Goal: Task Accomplishment & Management: Manage account settings

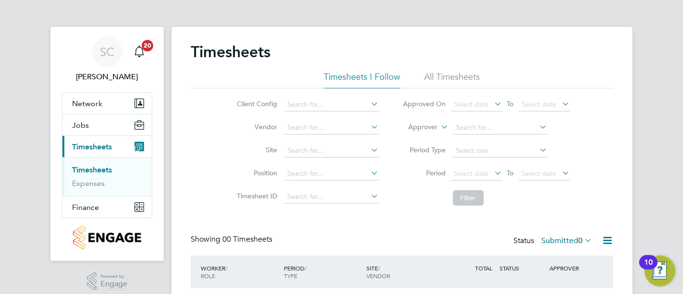
scroll to position [53, 0]
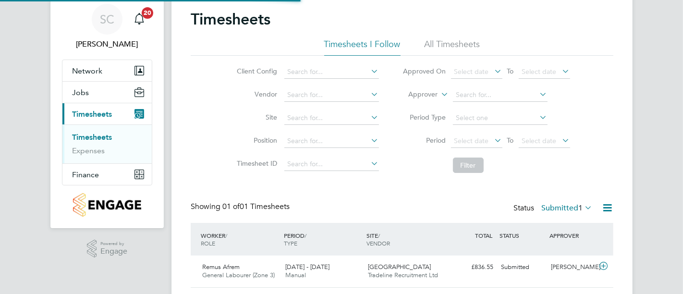
scroll to position [60, 0]
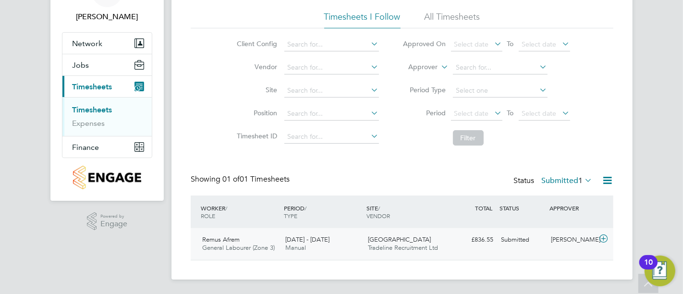
click at [387, 253] on div "Towcester Road Tradeline Recruitment Ltd" at bounding box center [405, 244] width 83 height 24
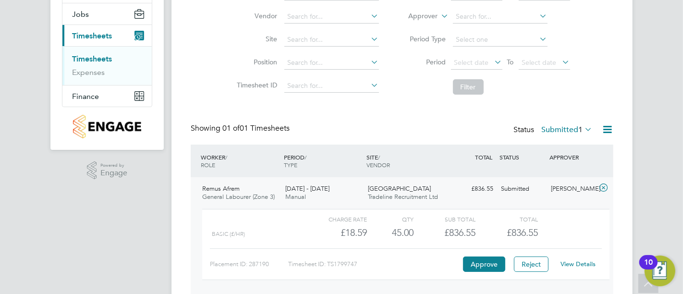
scroll to position [148, 0]
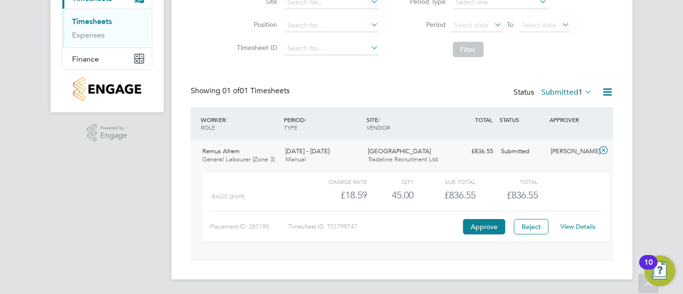
click at [582, 227] on link "View Details" at bounding box center [578, 226] width 35 height 8
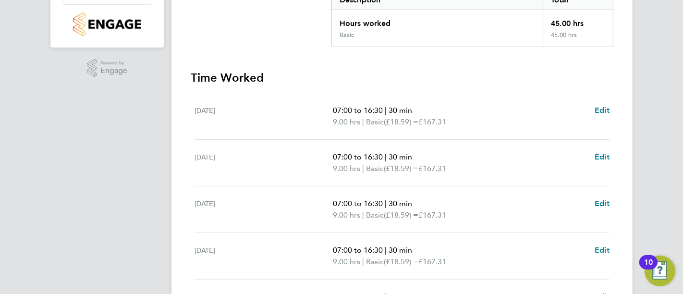
scroll to position [320, 0]
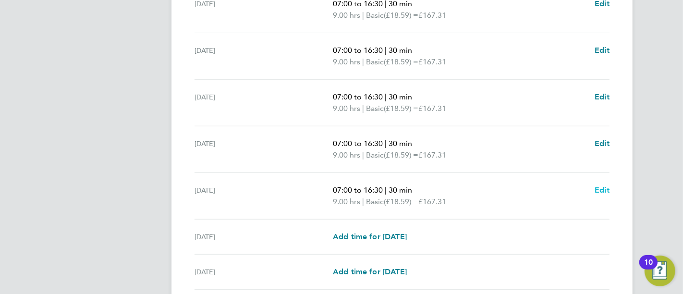
click at [598, 188] on span "Edit" at bounding box center [602, 189] width 15 height 9
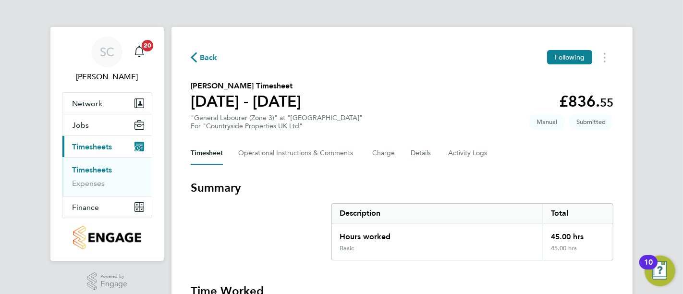
select select "30"
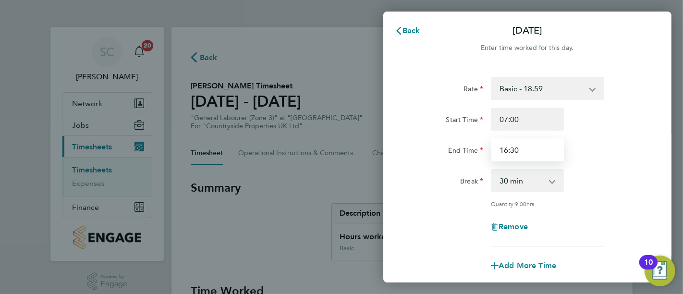
click at [507, 149] on input "16:30" at bounding box center [527, 149] width 73 height 23
type input "16:30"
click at [633, 198] on div "Rate Basic - 18.59 Start Time 07:00 End Time 16:30 Break 0 min 15 min 30 min 45…" at bounding box center [527, 162] width 234 height 170
click at [661, 35] on button "Cancel" at bounding box center [646, 30] width 49 height 19
select select "30"
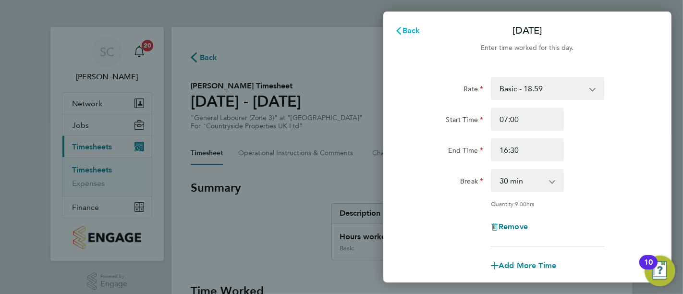
click at [402, 30] on span "Back" at bounding box center [411, 30] width 18 height 9
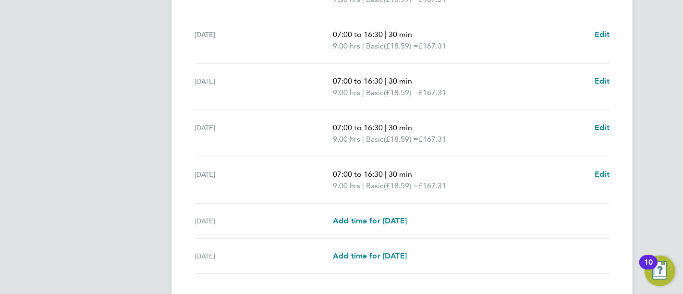
scroll to position [398, 0]
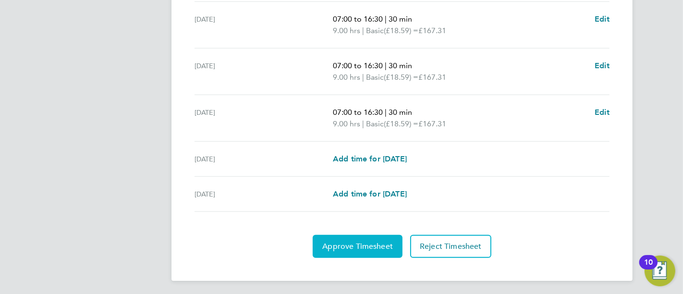
click at [360, 252] on button "Approve Timesheet" at bounding box center [358, 246] width 90 height 23
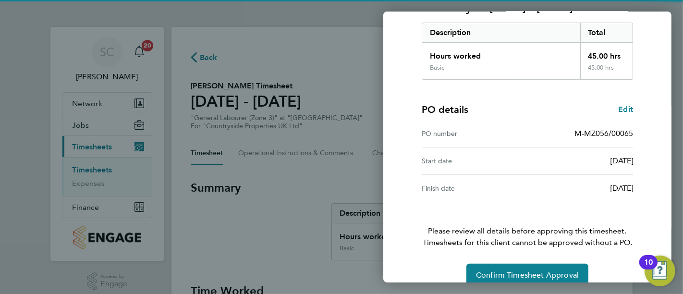
scroll to position [165, 0]
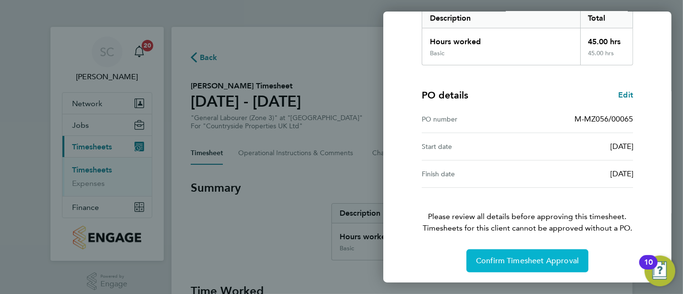
click at [507, 258] on span "Confirm Timesheet Approval" at bounding box center [527, 261] width 103 height 10
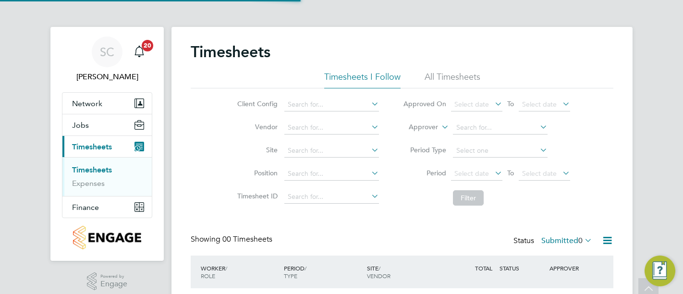
scroll to position [73, 0]
